Goal: Transaction & Acquisition: Download file/media

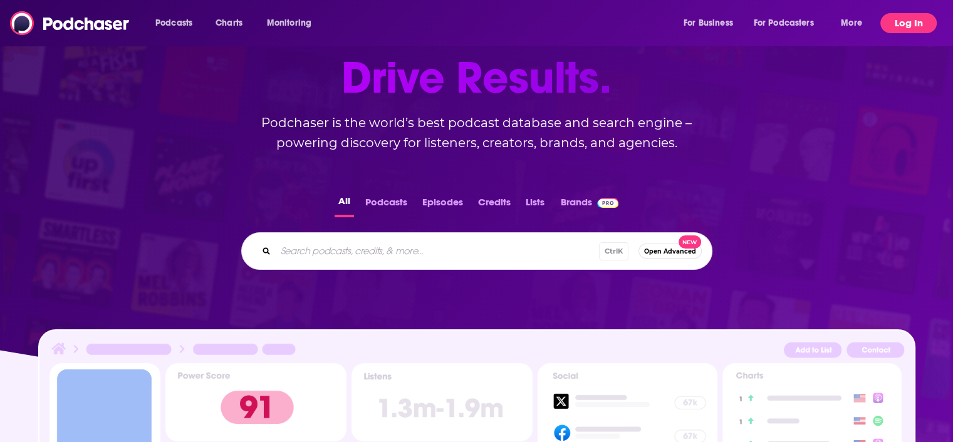
click at [902, 19] on button "Log In" at bounding box center [908, 23] width 56 height 20
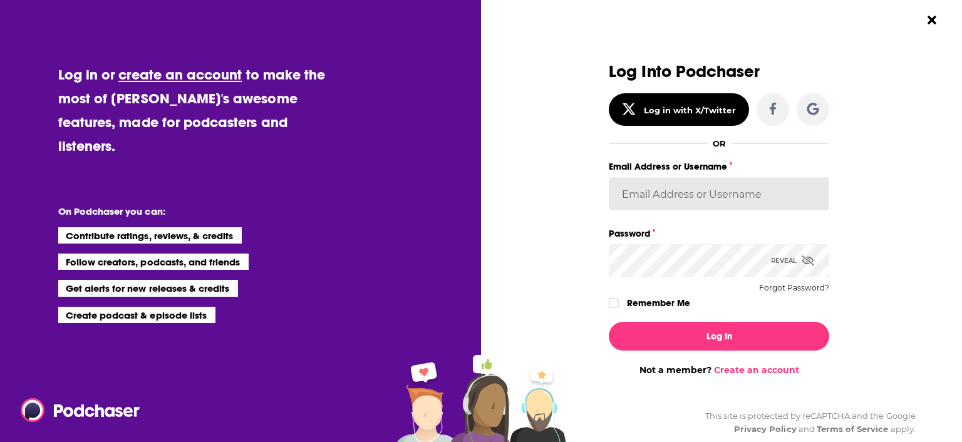
click at [640, 195] on input "Email Address or Username" at bounding box center [719, 194] width 221 height 34
type input "[EMAIL_ADDRESS][DOMAIN_NAME]"
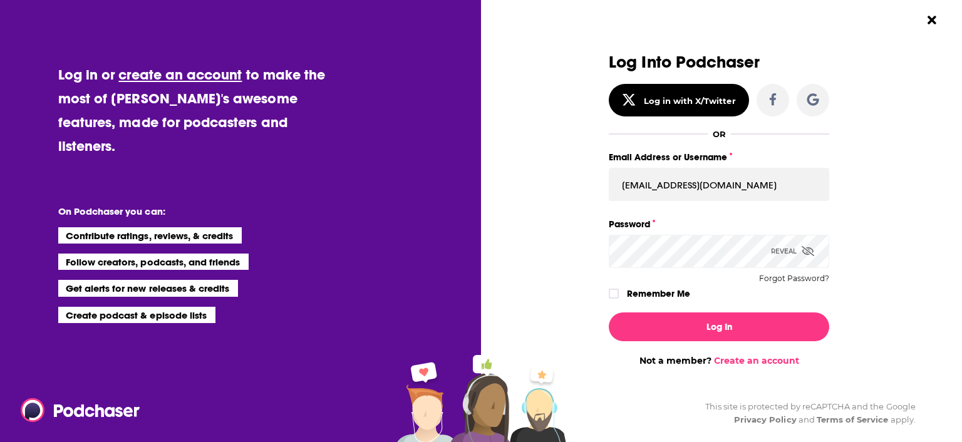
scroll to position [18, 0]
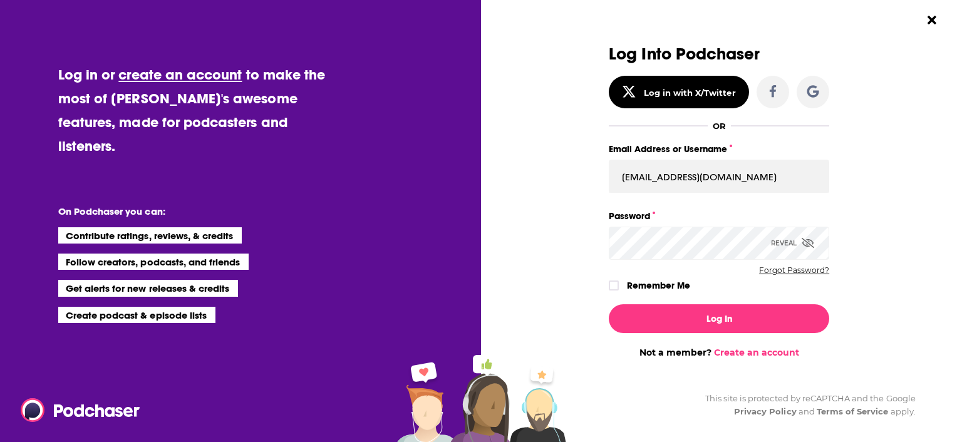
click at [791, 274] on button "Forgot Password?" at bounding box center [794, 270] width 70 height 9
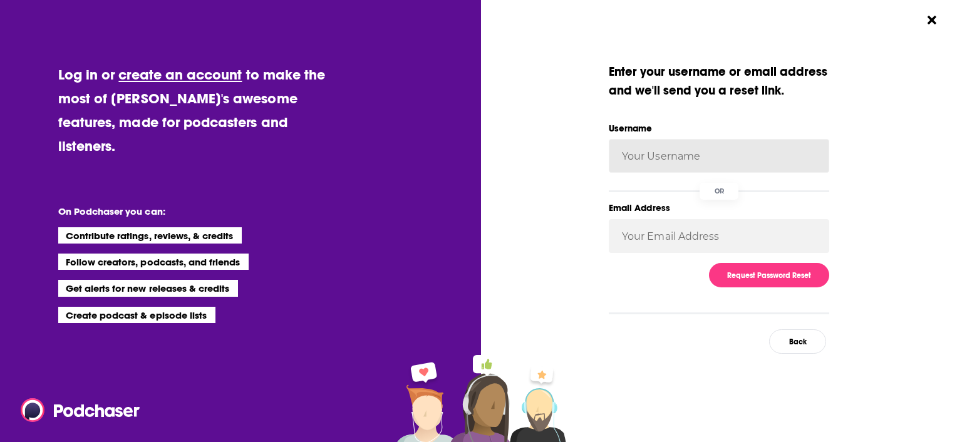
drag, startPoint x: 653, startPoint y: 157, endPoint x: 622, endPoint y: 130, distance: 42.2
click at [653, 157] on input "Username" at bounding box center [719, 156] width 221 height 34
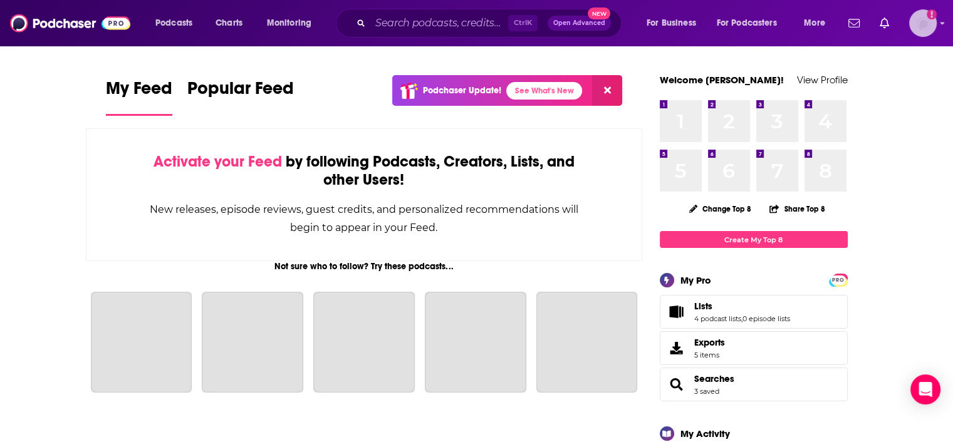
click at [923, 24] on img "Logged in as lealy" at bounding box center [923, 23] width 28 height 28
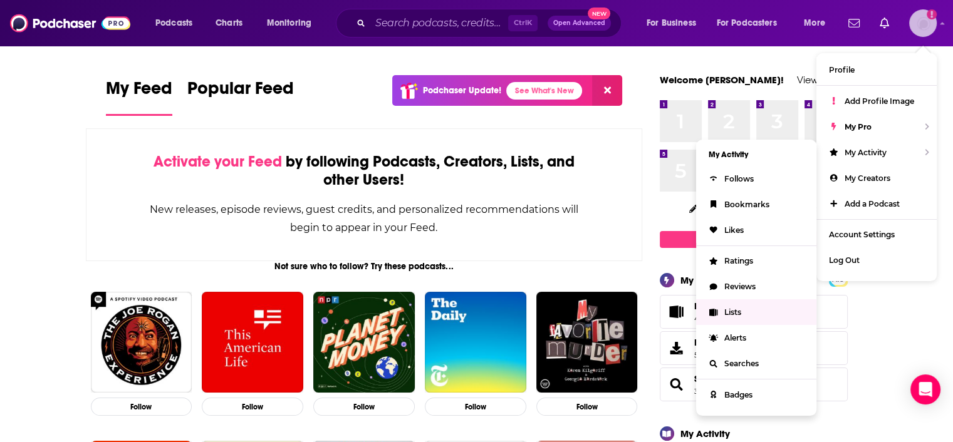
click at [729, 314] on span "Lists" at bounding box center [732, 312] width 17 height 9
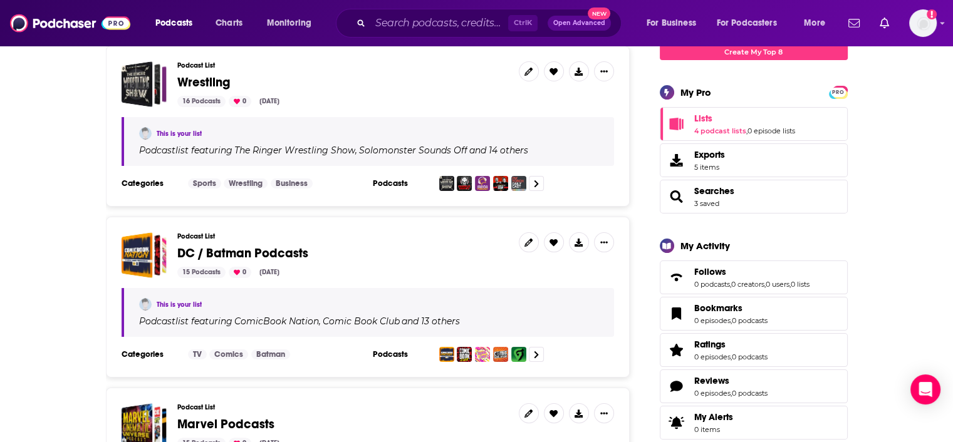
scroll to position [63, 0]
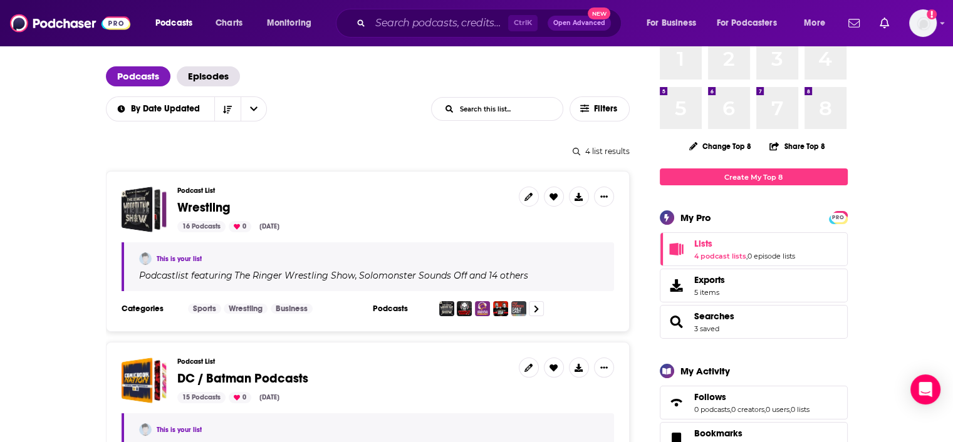
click at [189, 207] on span "Wrestling" at bounding box center [203, 208] width 53 height 16
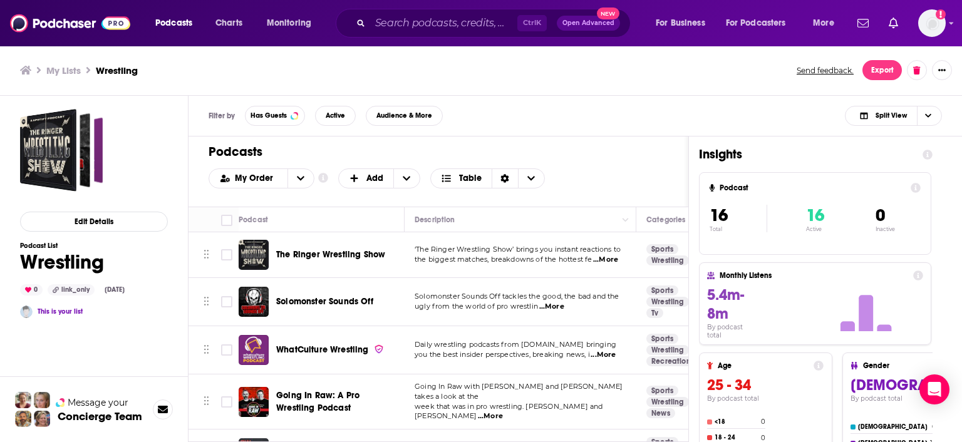
click at [589, 95] on div "My Lists Wrestling Send feedback. Export" at bounding box center [481, 70] width 962 height 51
click at [618, 114] on div "Filter by Has Guests Active Audience & More Split View" at bounding box center [576, 116] width 774 height 41
click at [952, 17] on div "Show profile menu" at bounding box center [951, 24] width 5 height 14
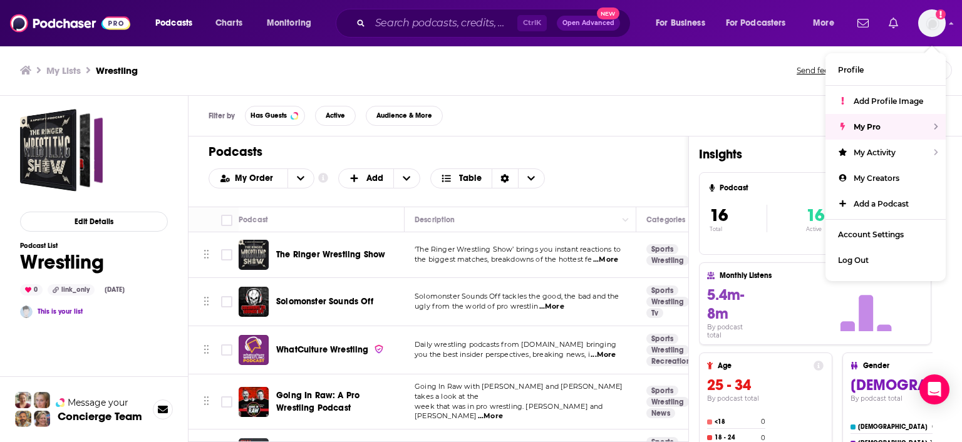
click at [887, 26] on link "Show notifications dropdown" at bounding box center [893, 23] width 19 height 21
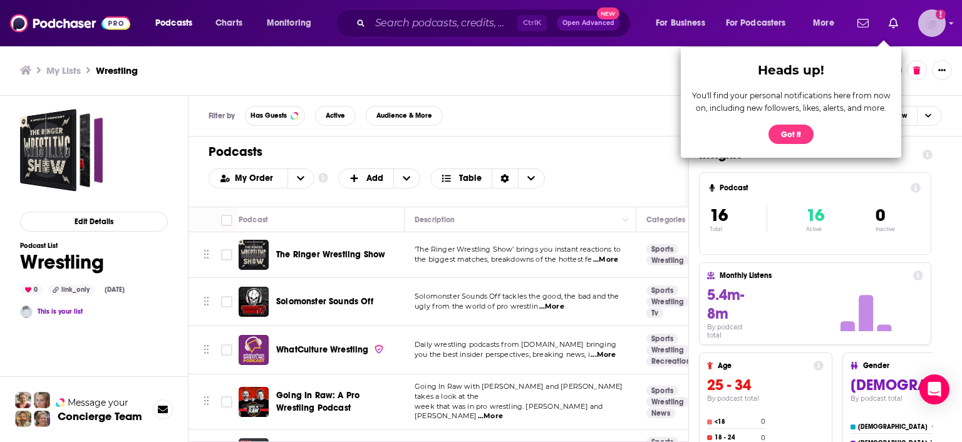
click at [930, 19] on img "Logged in as lealy" at bounding box center [933, 23] width 28 height 28
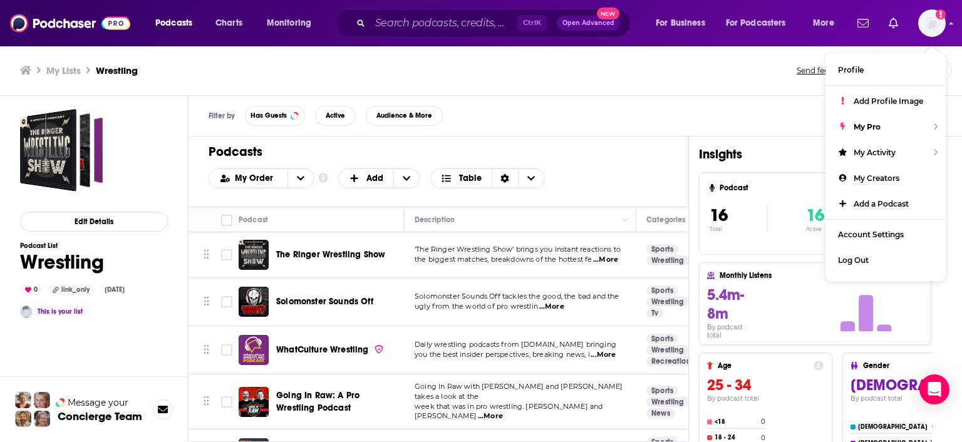
click at [639, 99] on div "Filter by Has Guests Active Audience & More Split View" at bounding box center [576, 116] width 774 height 41
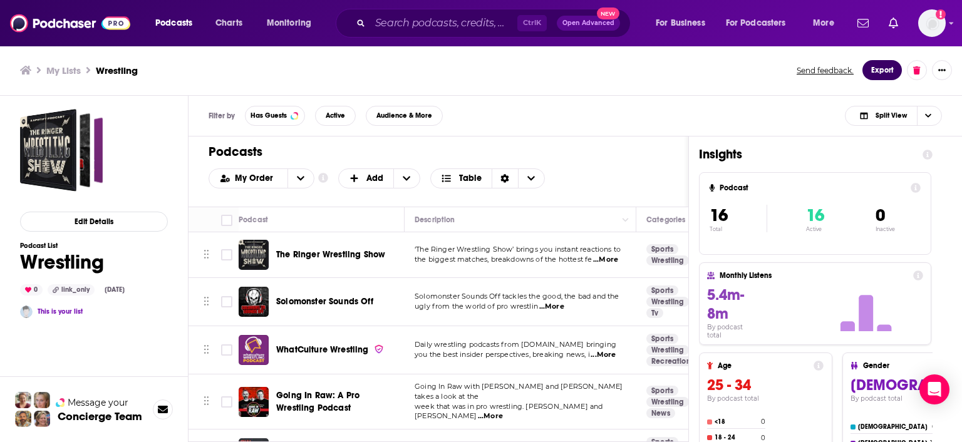
click at [881, 72] on button "Export" at bounding box center [882, 70] width 39 height 20
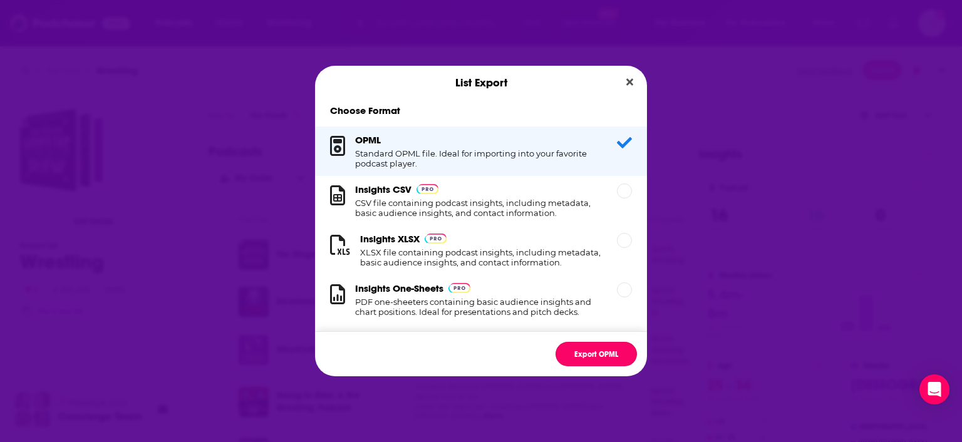
click at [605, 357] on button "Export OPML" at bounding box center [596, 354] width 81 height 24
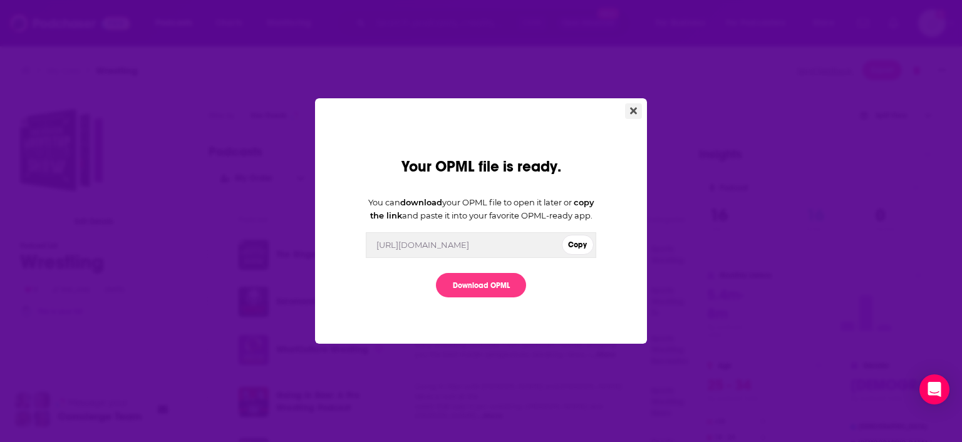
click at [627, 109] on button "Close" at bounding box center [633, 111] width 17 height 16
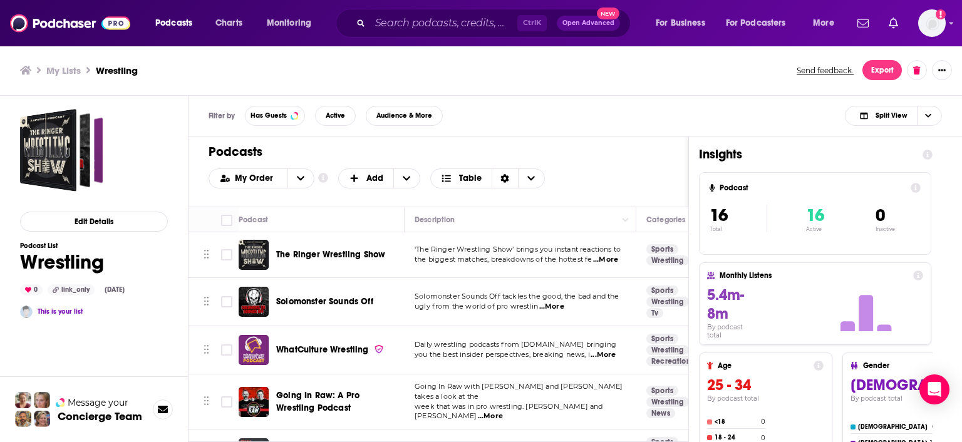
click at [898, 67] on div "List Export Choose Format OPML Standard OPML file. Ideal for importing into you…" at bounding box center [481, 221] width 962 height 442
click at [875, 75] on button "Export" at bounding box center [882, 70] width 39 height 20
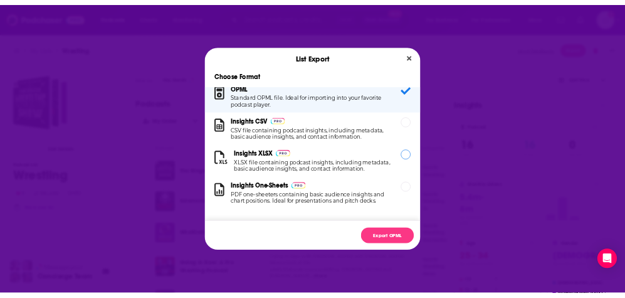
scroll to position [23, 0]
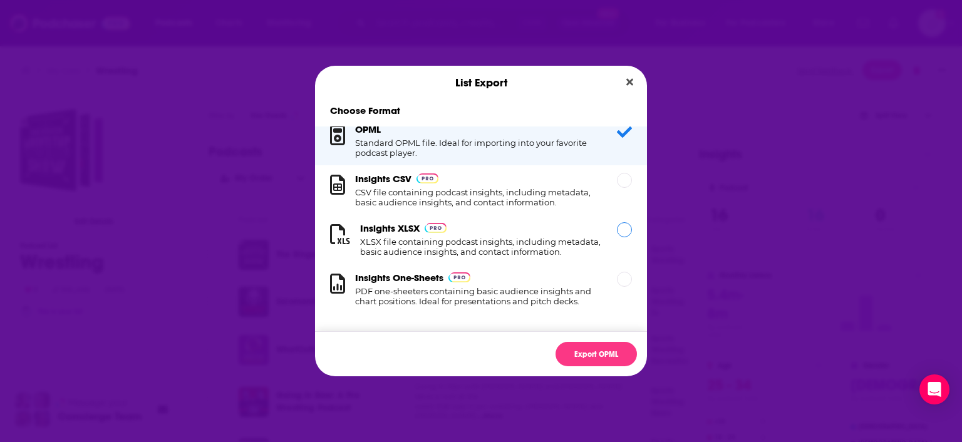
click at [426, 239] on h1 "XLSX file containing podcast insights, including metadata, basic audience insig…" at bounding box center [481, 247] width 242 height 20
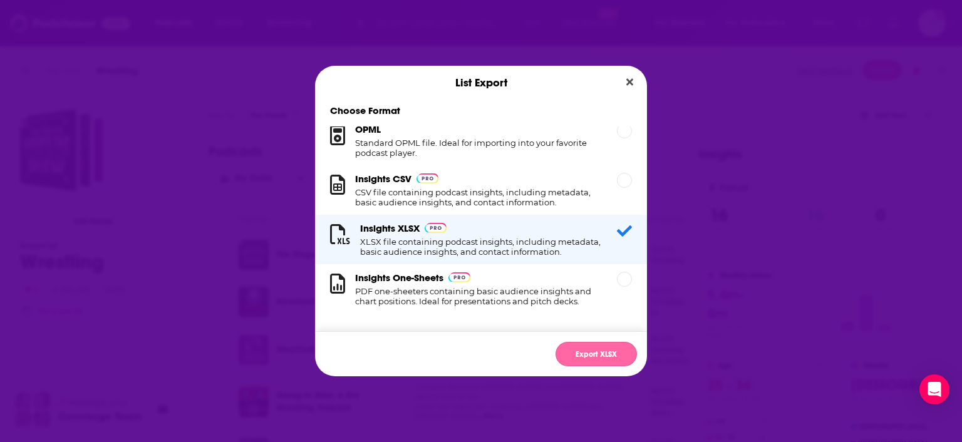
click at [577, 352] on button "Export XLSX" at bounding box center [596, 354] width 81 height 24
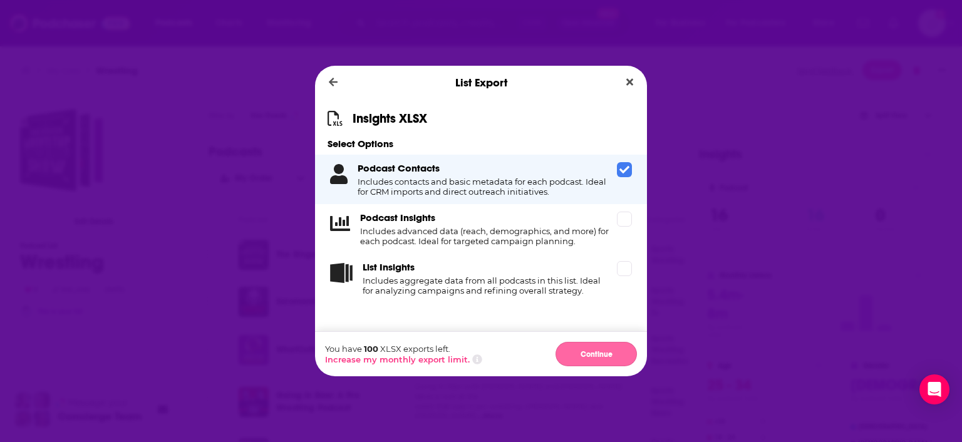
click at [576, 358] on button "Continue" at bounding box center [596, 354] width 81 height 24
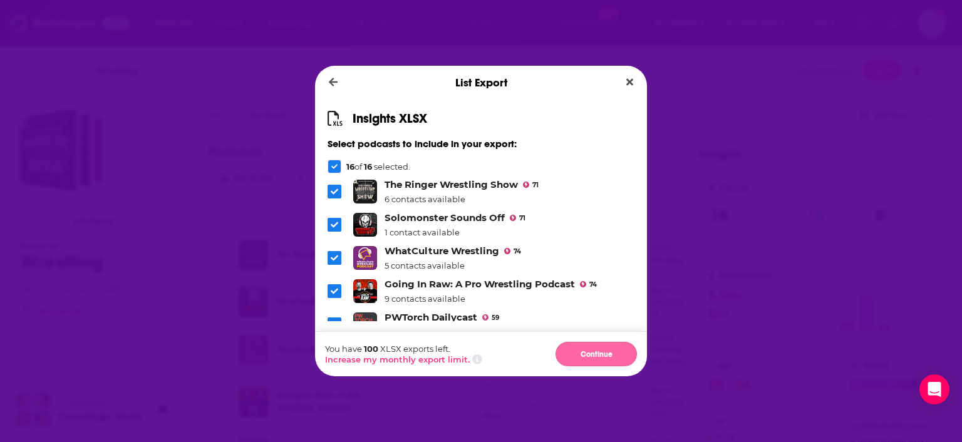
click at [581, 348] on button "Continue" at bounding box center [596, 354] width 81 height 24
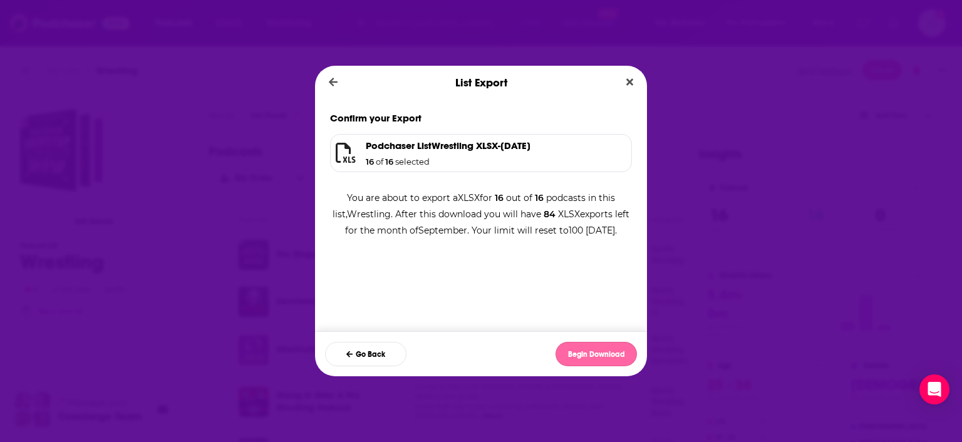
click at [583, 348] on button "Begin Download" at bounding box center [596, 354] width 81 height 24
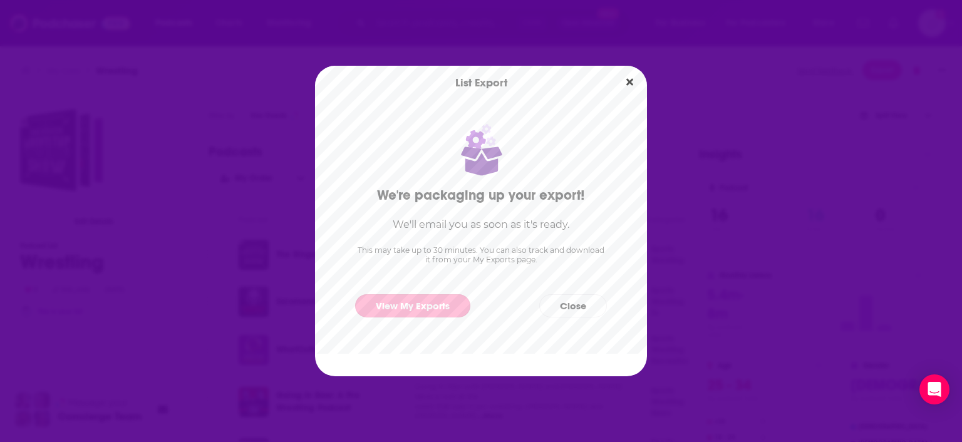
click at [434, 311] on link "View My Exports" at bounding box center [412, 305] width 115 height 23
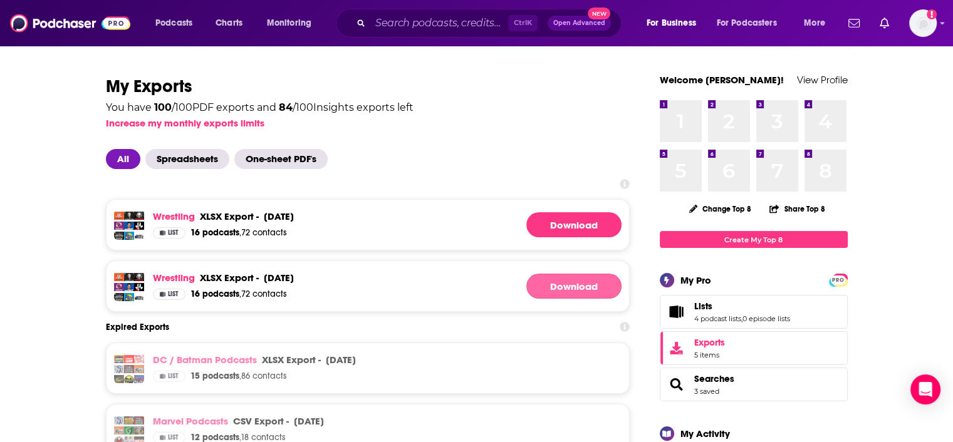
click at [559, 283] on link "Download" at bounding box center [573, 286] width 95 height 25
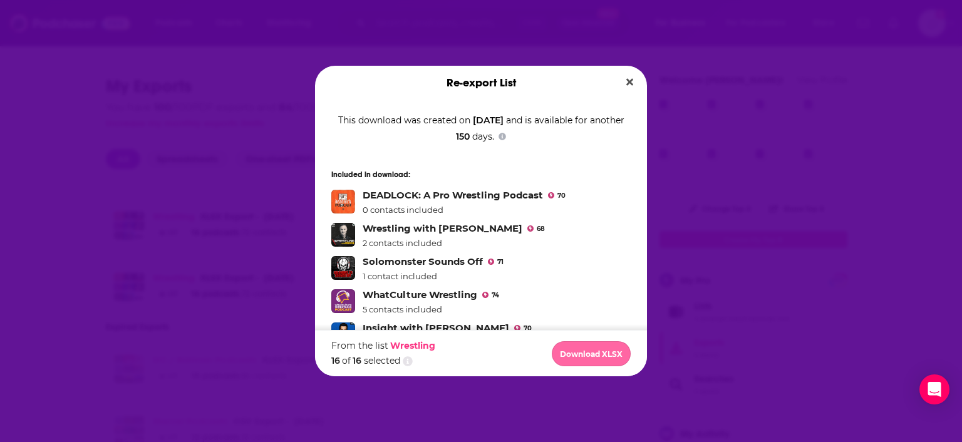
click at [591, 357] on button "Download XLSX" at bounding box center [591, 353] width 79 height 25
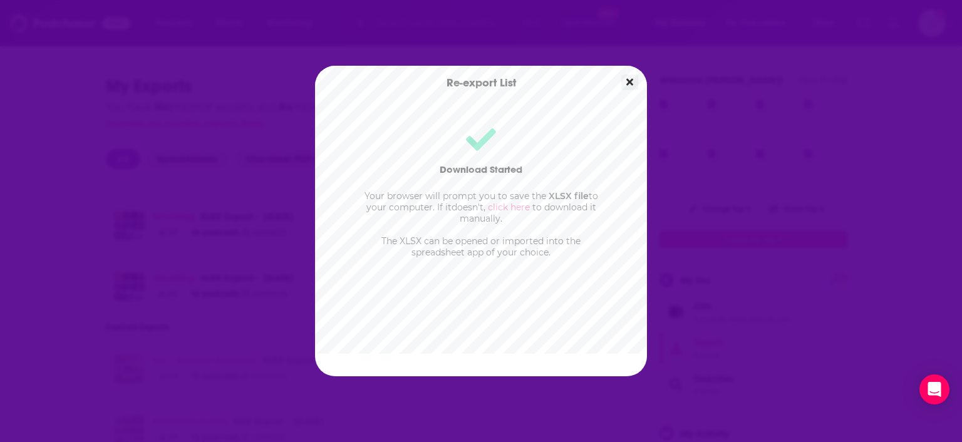
click at [628, 85] on icon "Close" at bounding box center [630, 82] width 7 height 7
